Goal: Information Seeking & Learning: Find specific fact

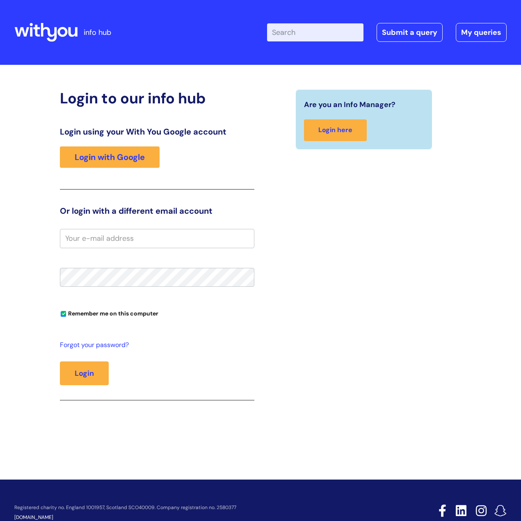
click at [295, 29] on input "Enter your search term here..." at bounding box center [315, 32] width 96 height 18
click at [148, 151] on link "Login with Google" at bounding box center [110, 157] width 100 height 21
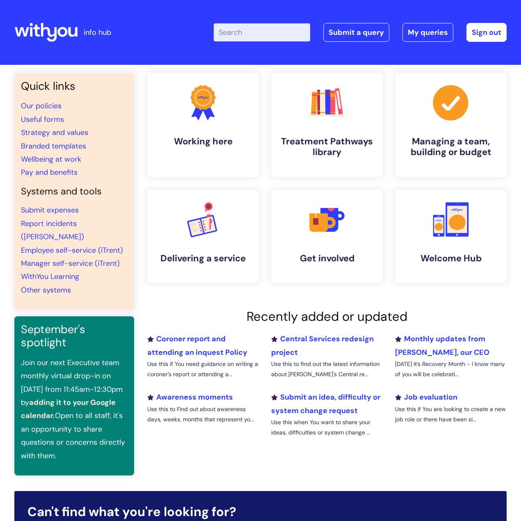
click at [258, 36] on input "Enter your search term here..." at bounding box center [262, 32] width 96 height 18
type input "jury"
click button "Search" at bounding box center [0, 0] width 0 height 0
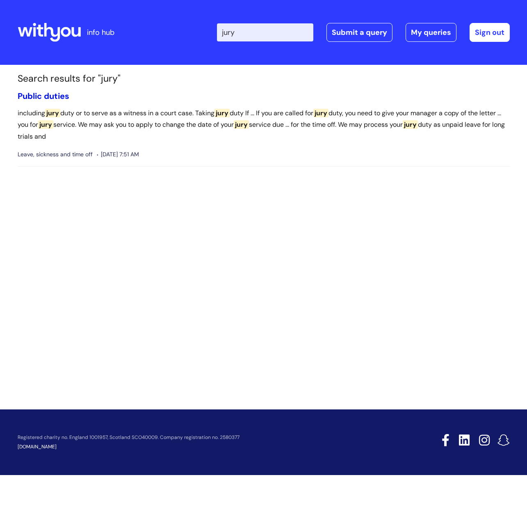
click at [24, 96] on link "Public duties" at bounding box center [44, 96] width 52 height 11
